Goal: Information Seeking & Learning: Check status

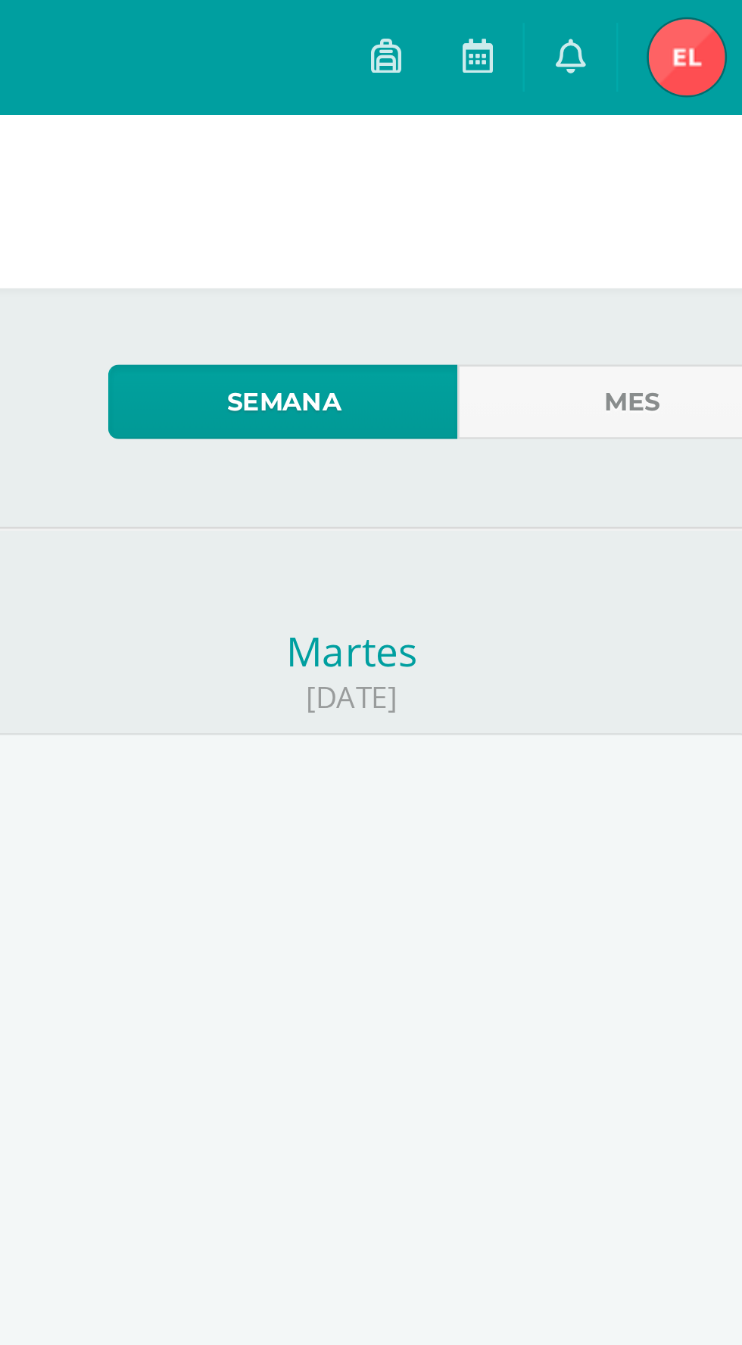
click at [667, 26] on img at bounding box center [664, 23] width 30 height 30
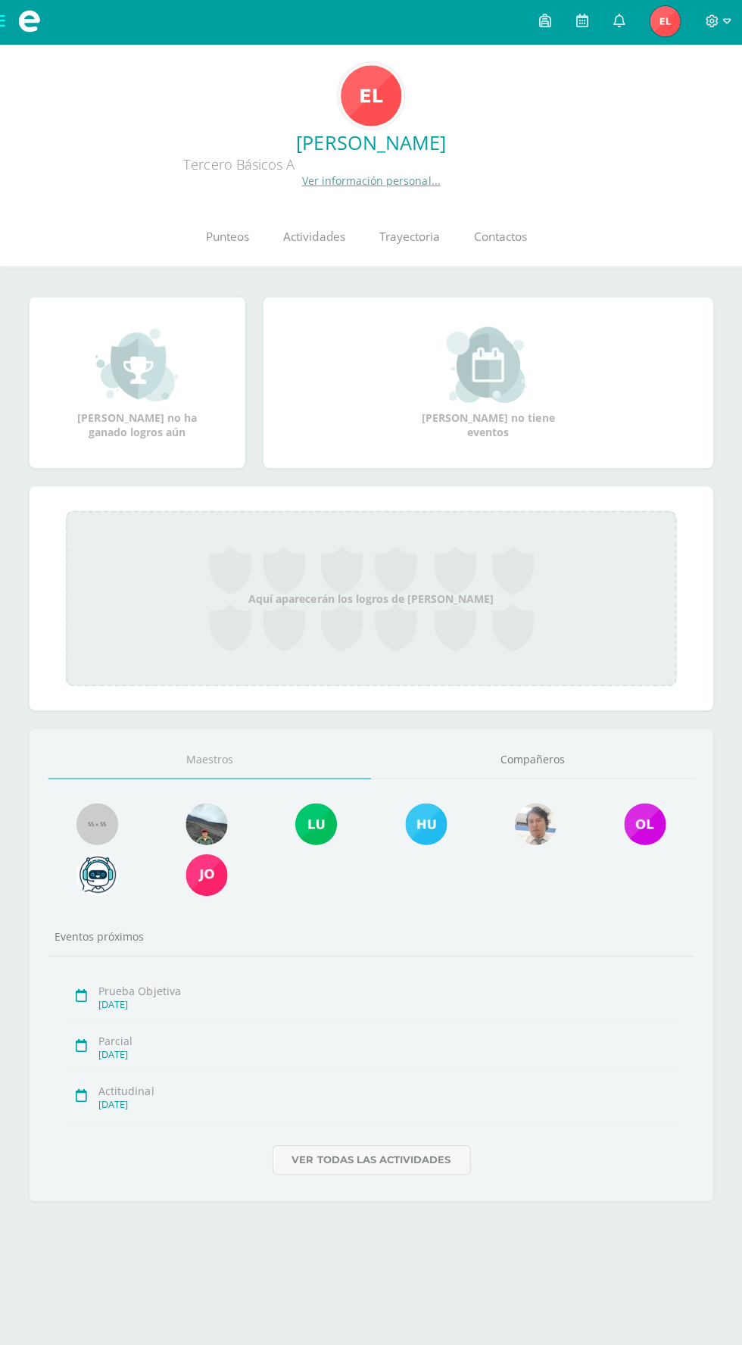
click at [717, 22] on icon at bounding box center [711, 23] width 14 height 14
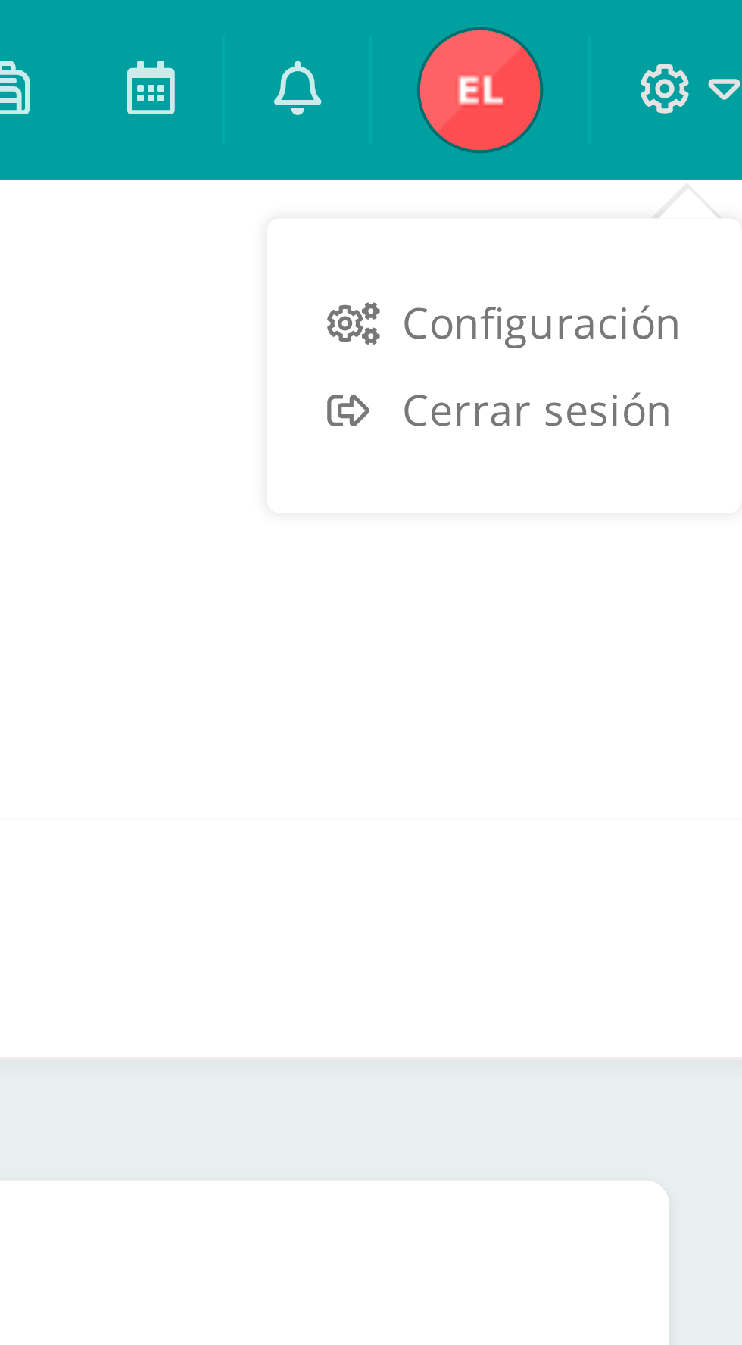
click at [642, 102] on link "Cerrar sesión" at bounding box center [671, 103] width 120 height 22
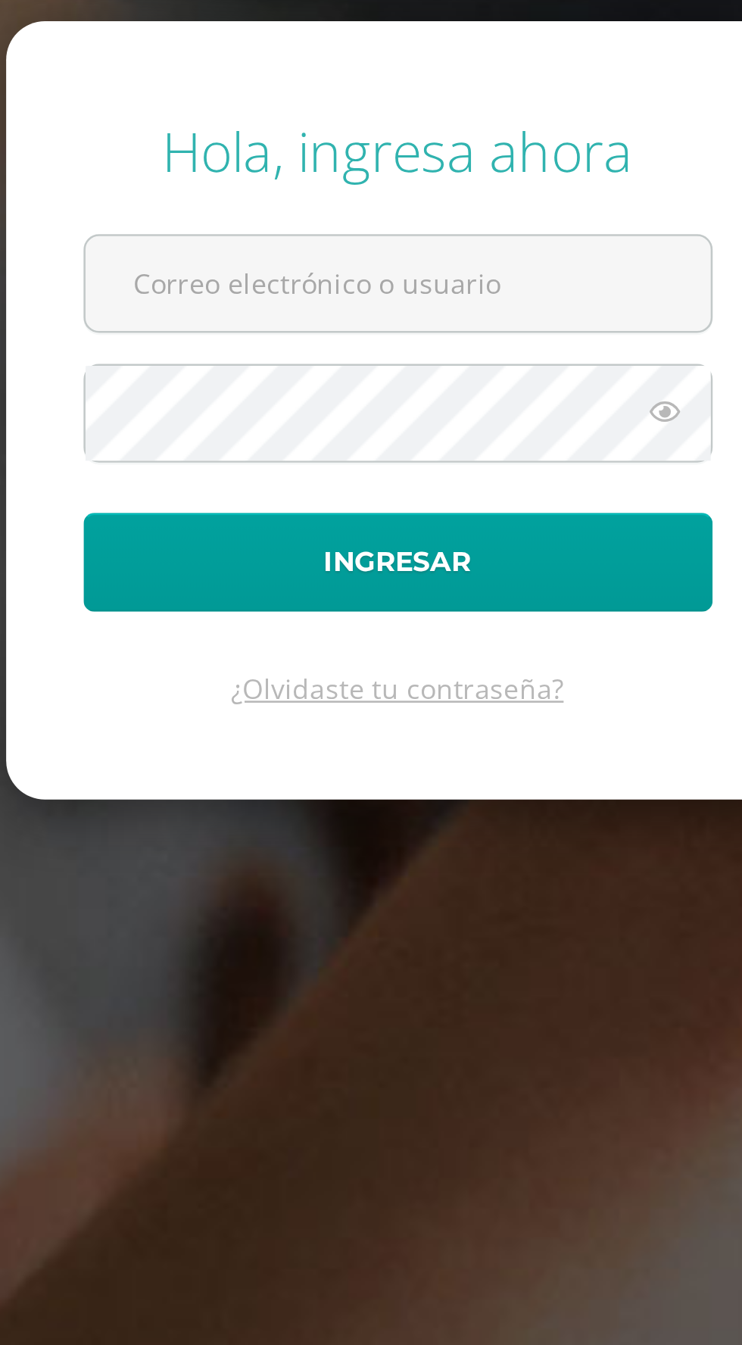
click at [296, 623] on input "text" at bounding box center [371, 604] width 245 height 37
click at [292, 623] on input "text" at bounding box center [371, 604] width 245 height 37
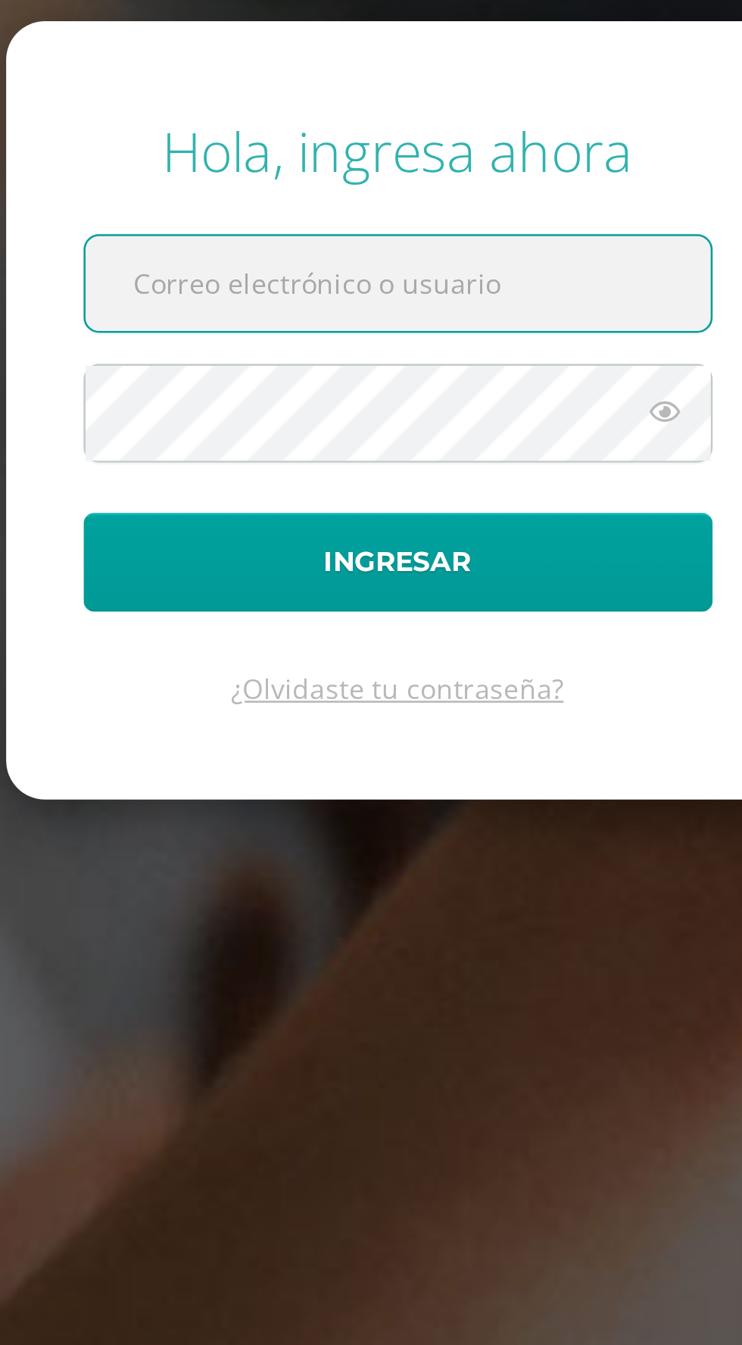
type input "20250023@fds.gt"
click at [248, 695] on button "Ingresar" at bounding box center [371, 714] width 246 height 39
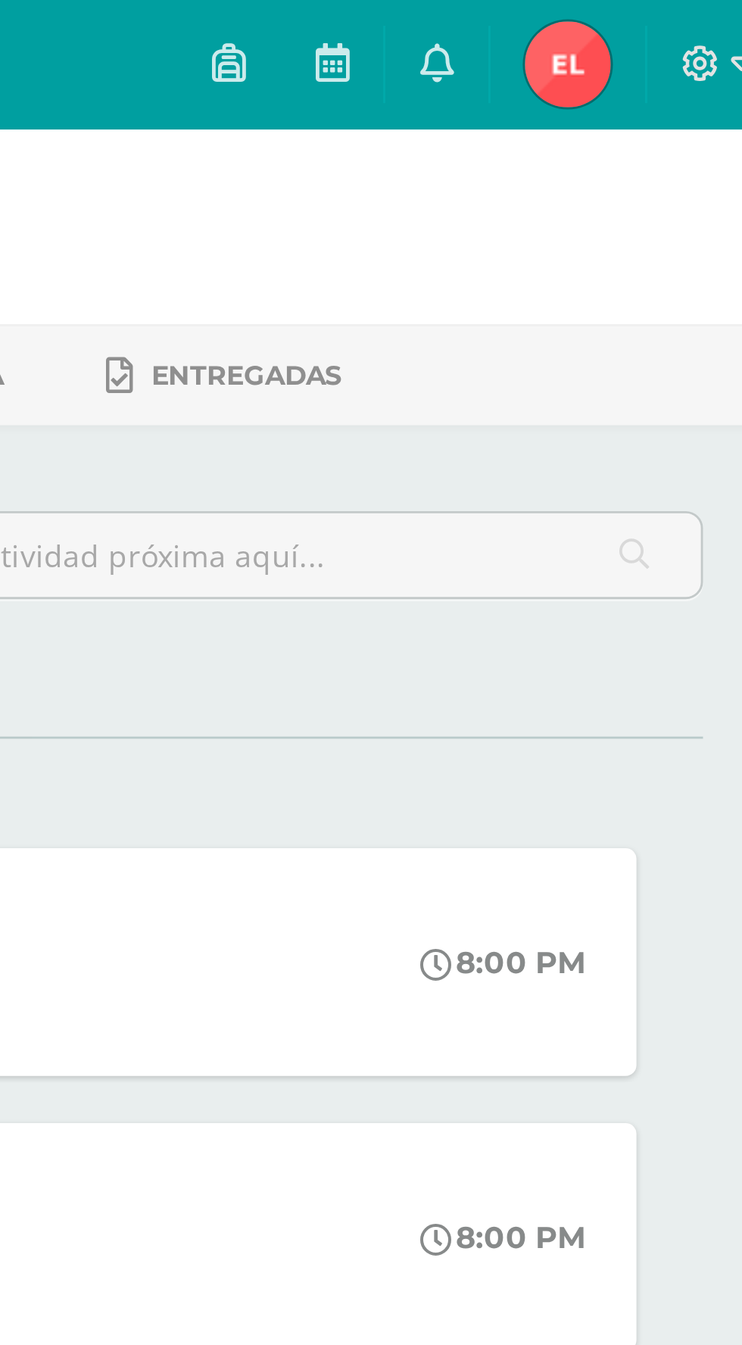
click at [587, 29] on icon at bounding box center [581, 22] width 12 height 14
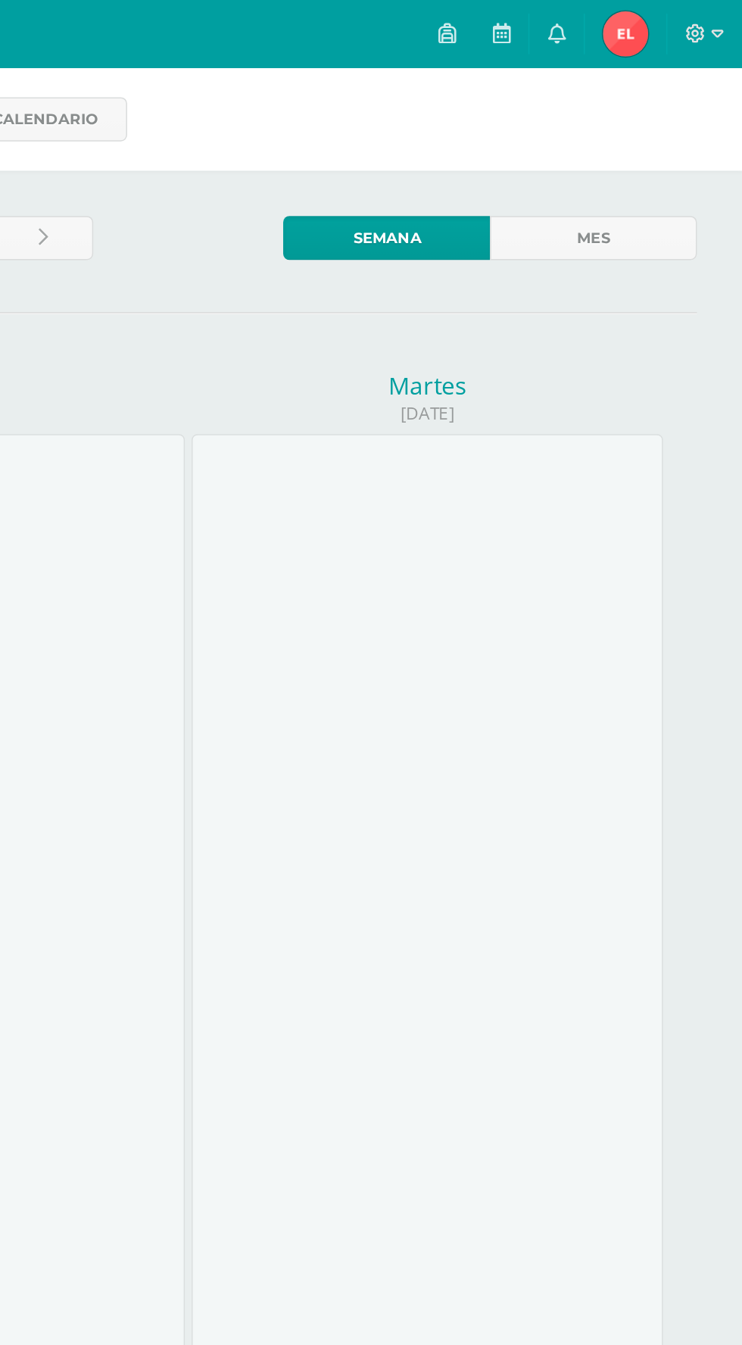
click at [611, 20] on link at bounding box center [618, 22] width 36 height 45
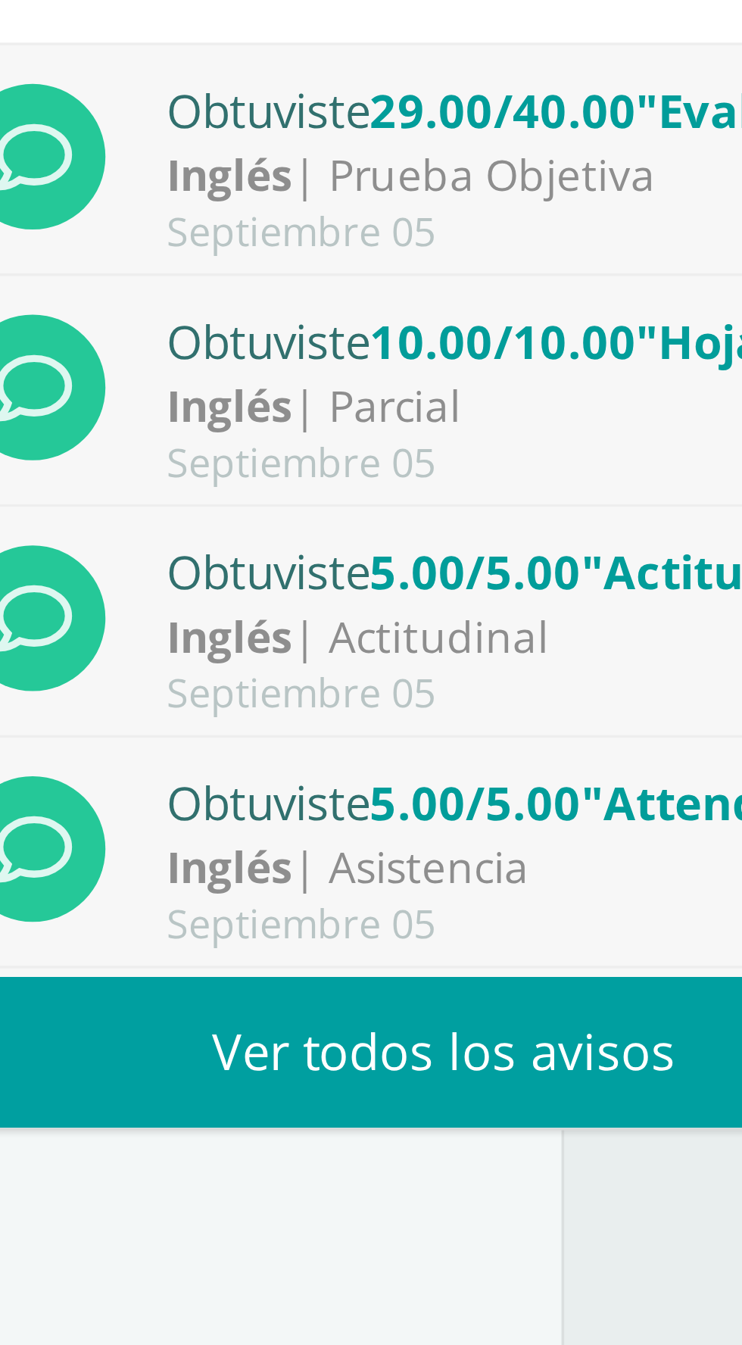
click at [582, 405] on div at bounding box center [531, 659] width 316 height 737
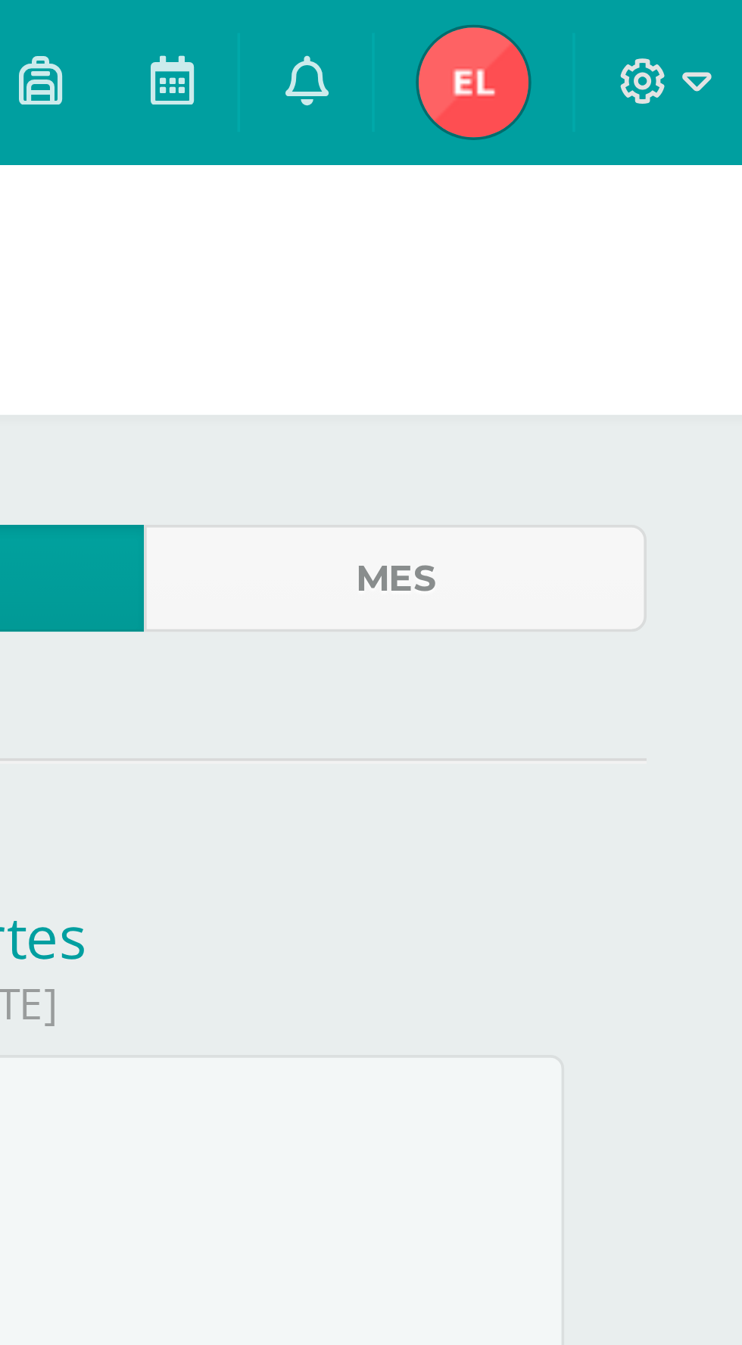
click at [669, 31] on img at bounding box center [664, 23] width 30 height 30
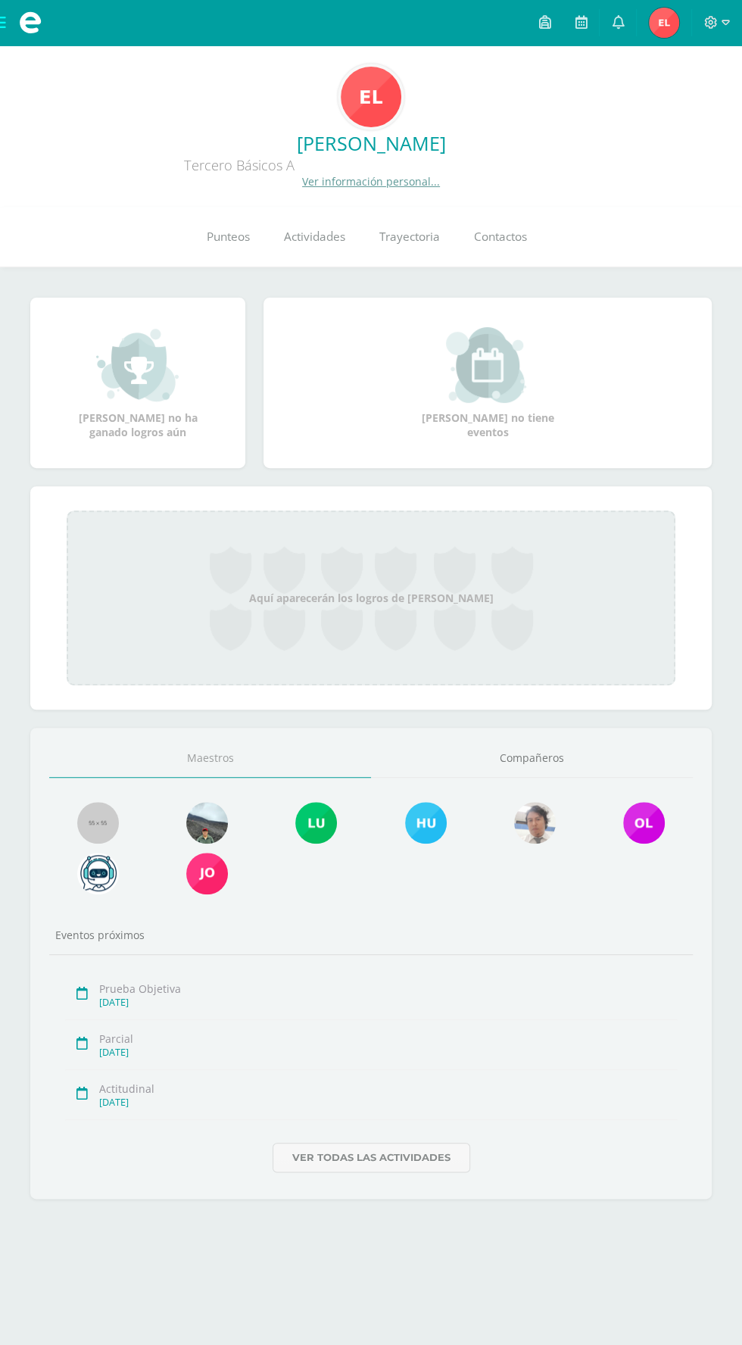
click at [217, 222] on link "Punteos" at bounding box center [227, 237] width 77 height 61
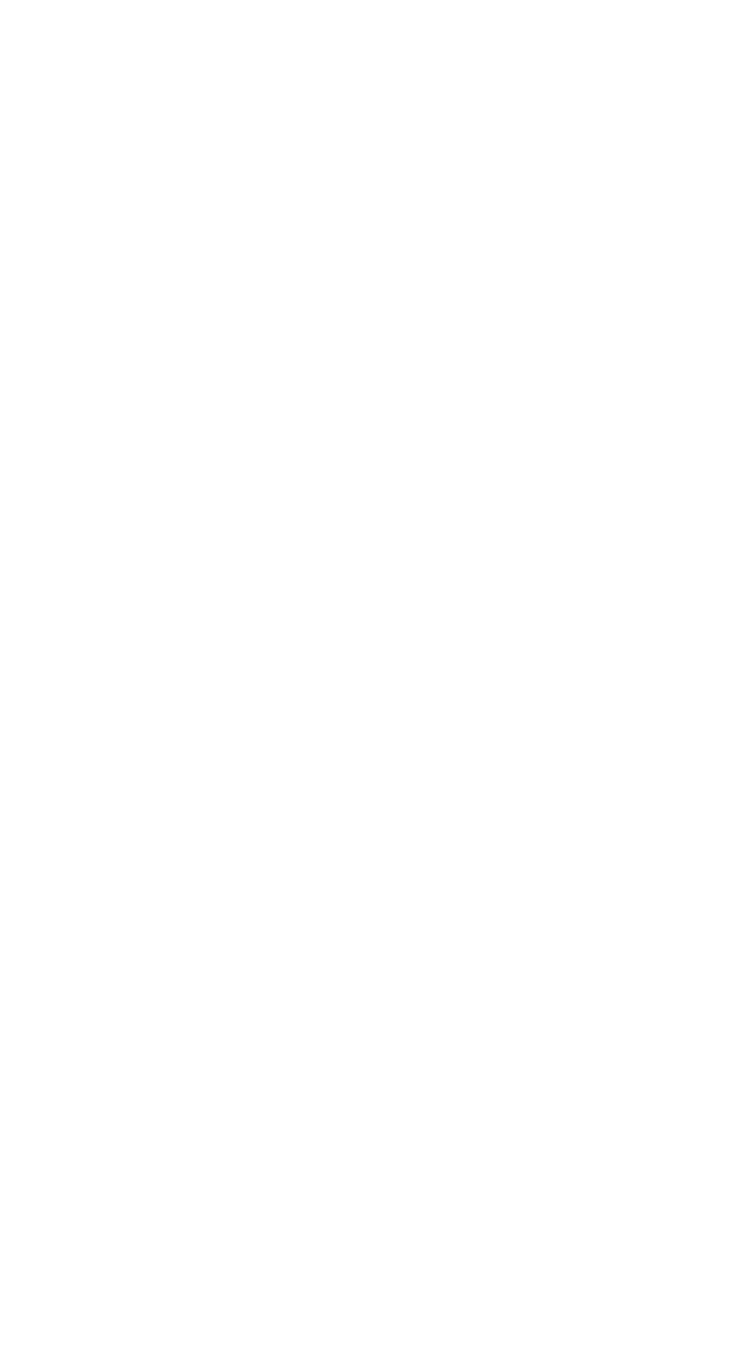
click at [0, 0] on html at bounding box center [0, 0] width 0 height 0
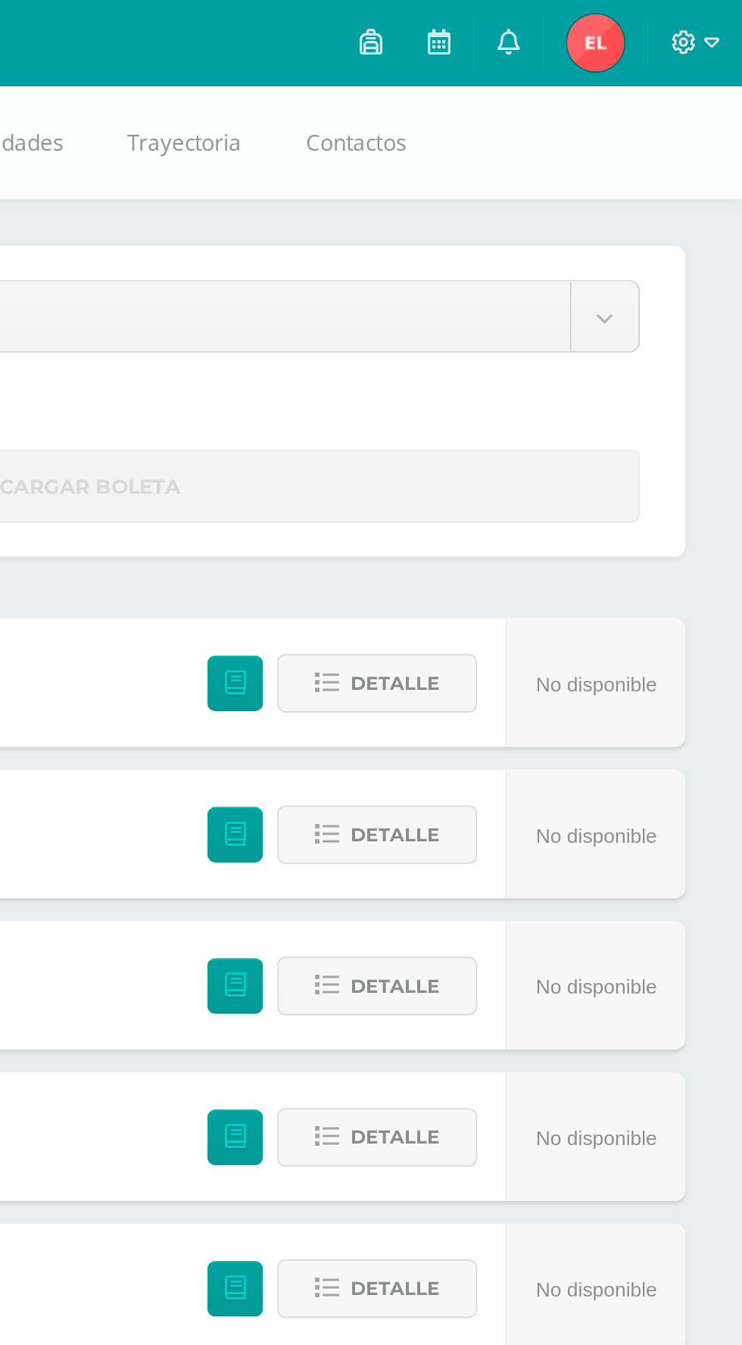
click at [582, 24] on icon at bounding box center [581, 22] width 12 height 14
